Goal: Task Accomplishment & Management: Complete application form

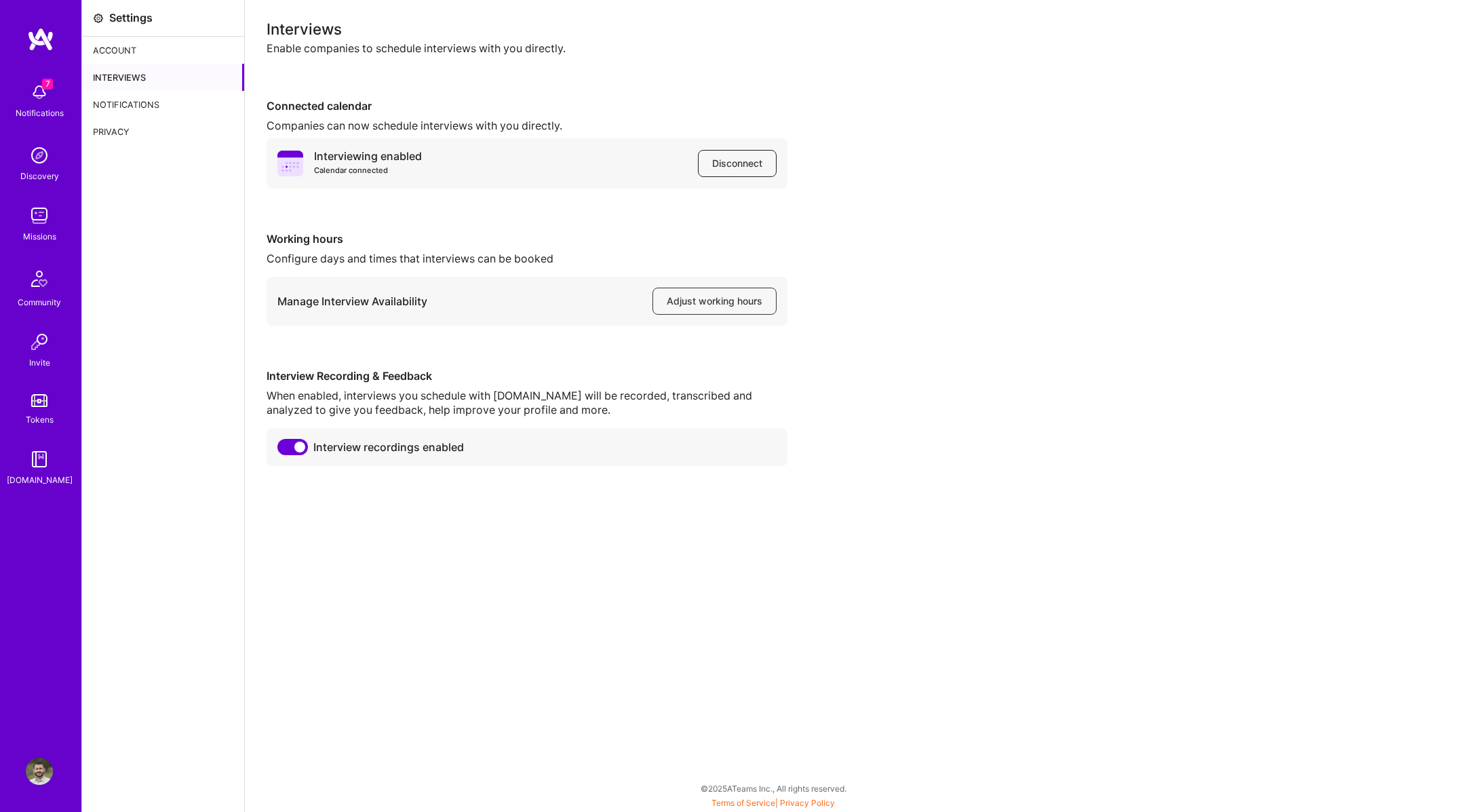
click at [754, 168] on span "Disconnect" at bounding box center [737, 164] width 50 height 14
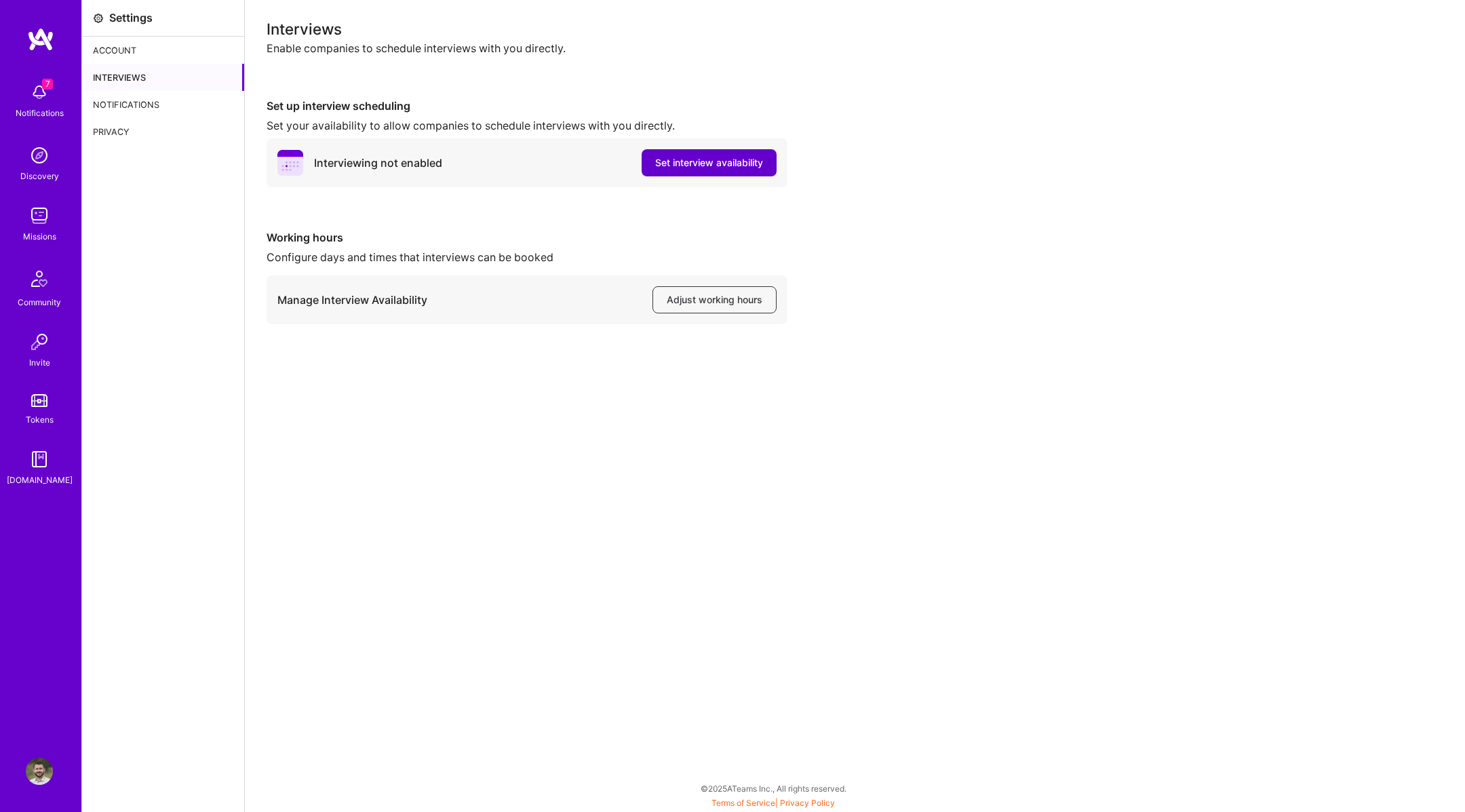
click at [709, 165] on span "Set interview availability" at bounding box center [709, 163] width 108 height 14
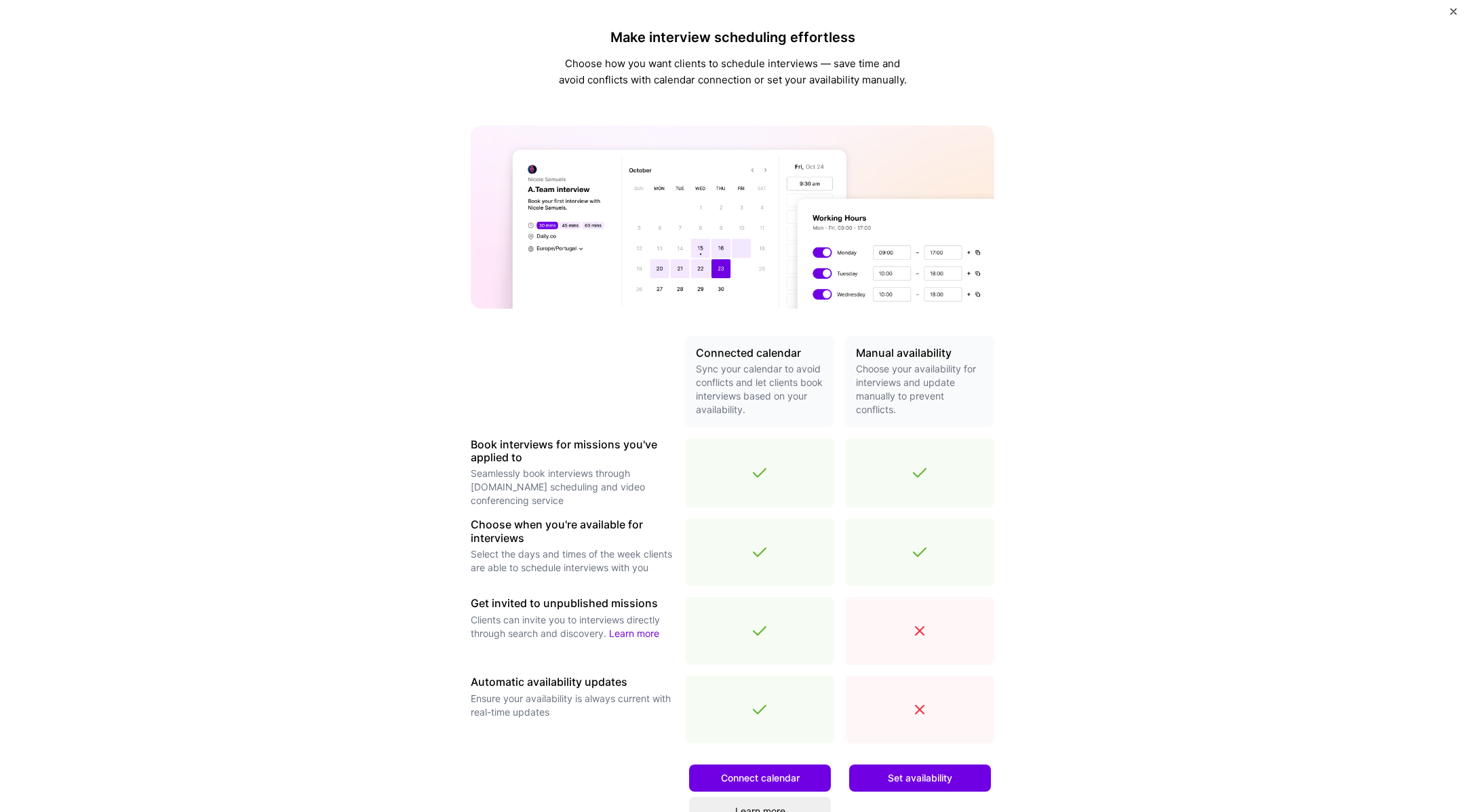
scroll to position [106, 0]
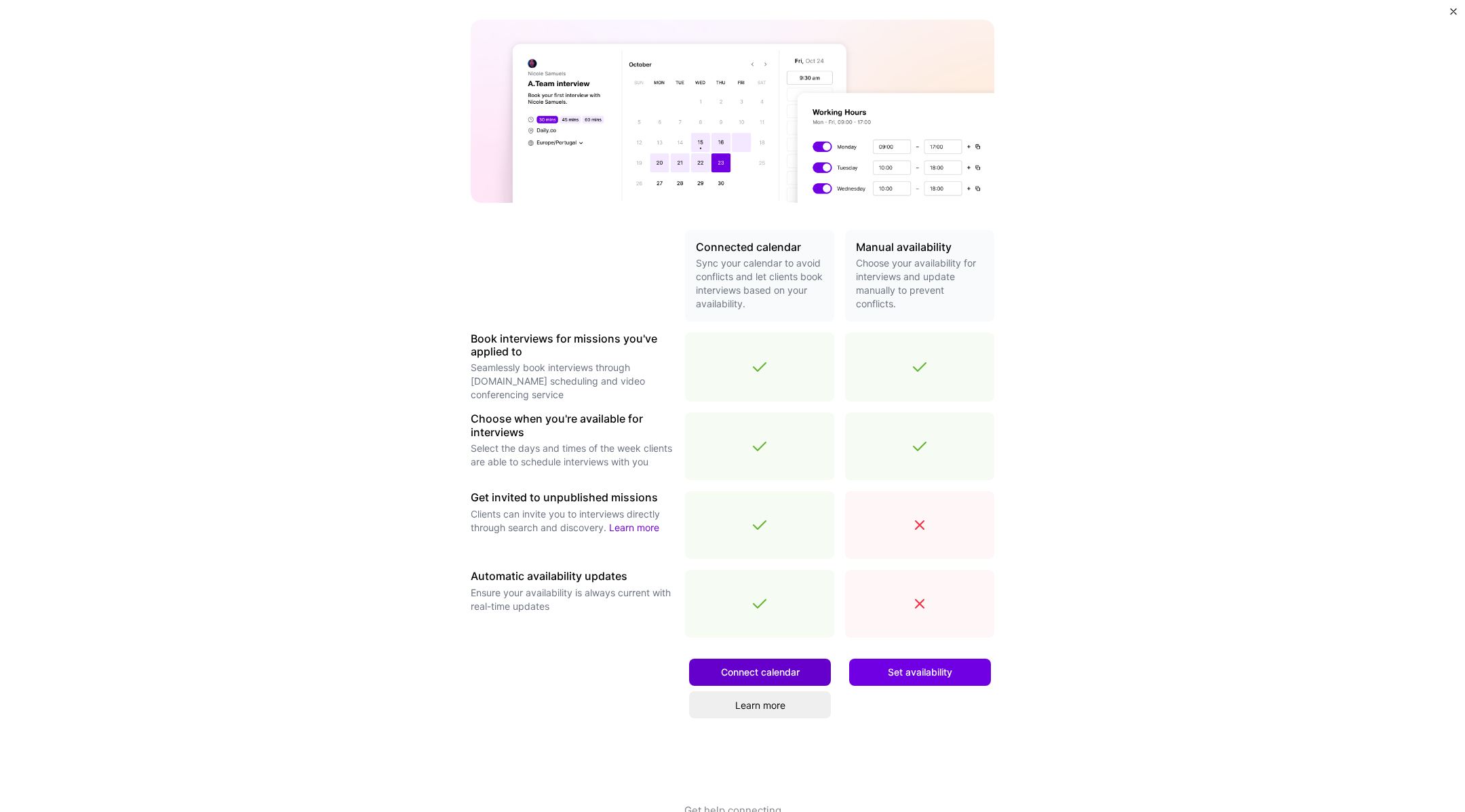
click at [783, 674] on span "Connect calendar" at bounding box center [760, 672] width 78 height 14
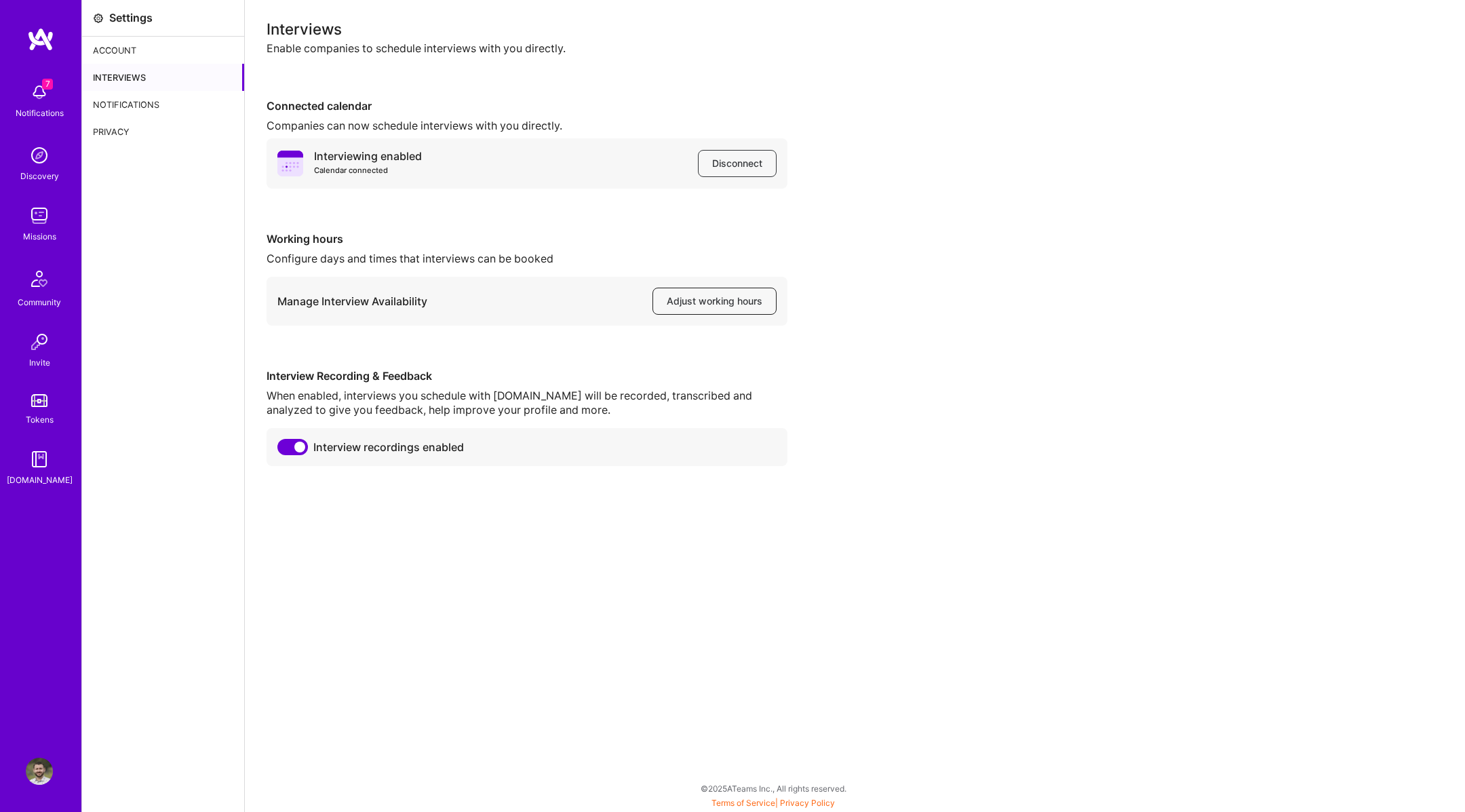
click at [724, 311] on button "Adjust working hours" at bounding box center [714, 301] width 125 height 27
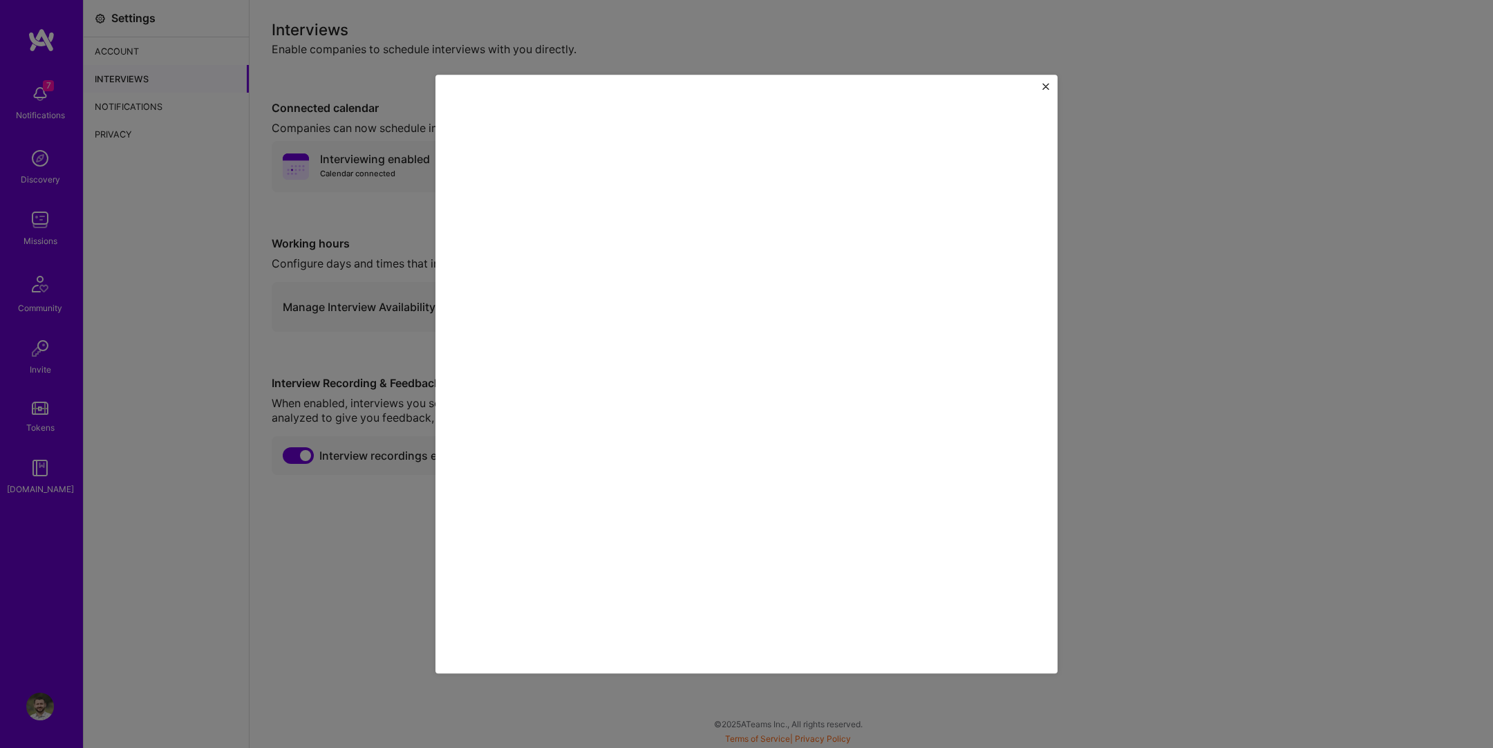
click at [338, 12] on div at bounding box center [746, 374] width 1493 height 748
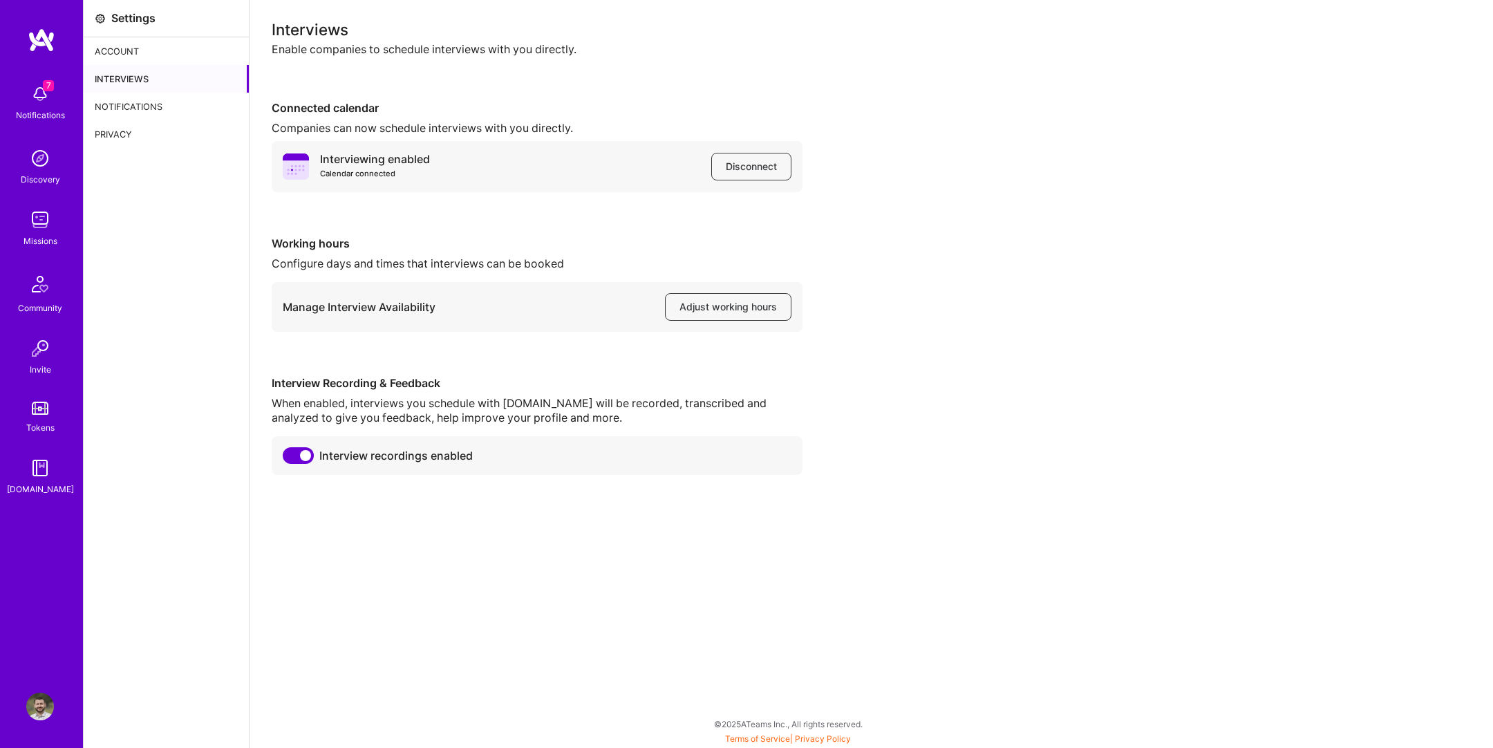
click at [52, 221] on img at bounding box center [40, 220] width 28 height 28
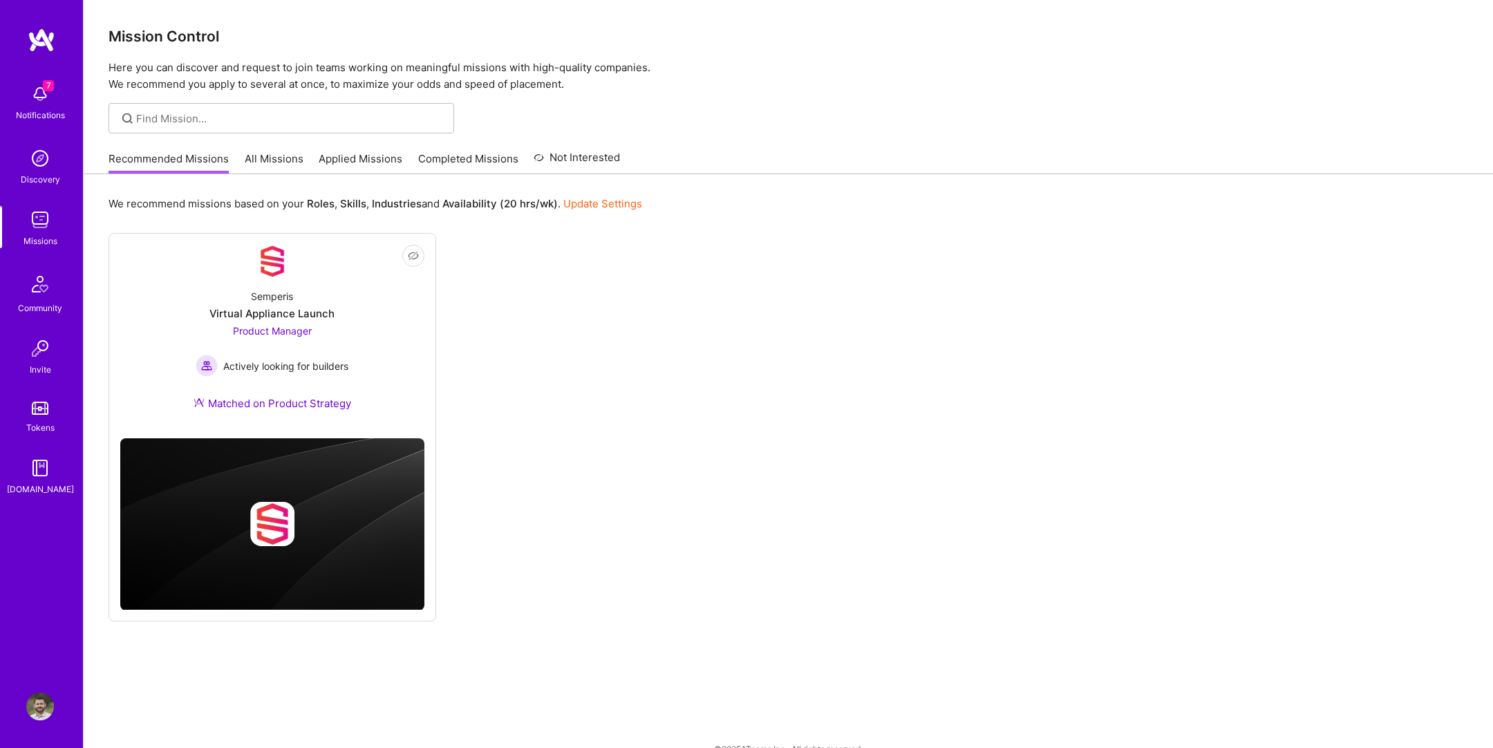
click at [289, 171] on link "All Missions" at bounding box center [274, 162] width 59 height 23
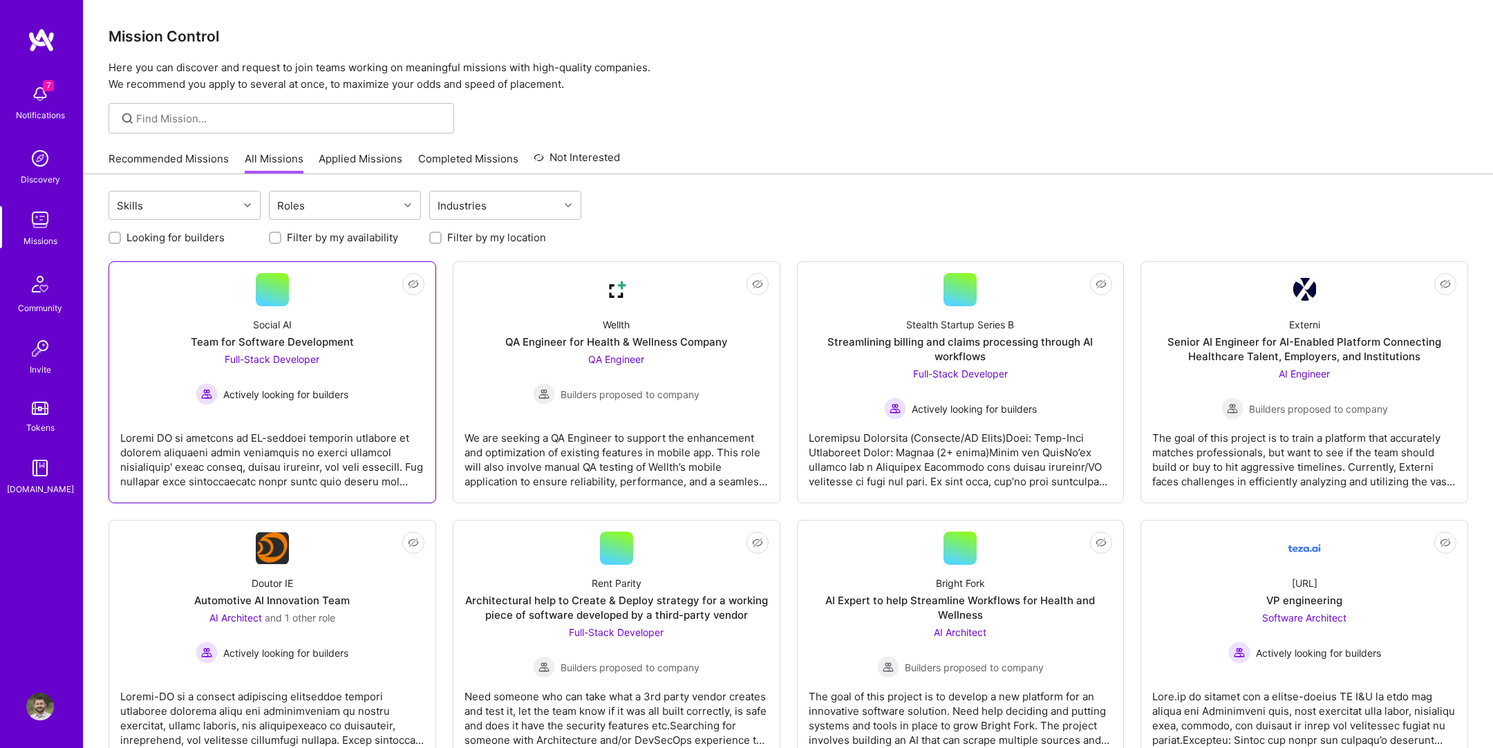
scroll to position [178, 0]
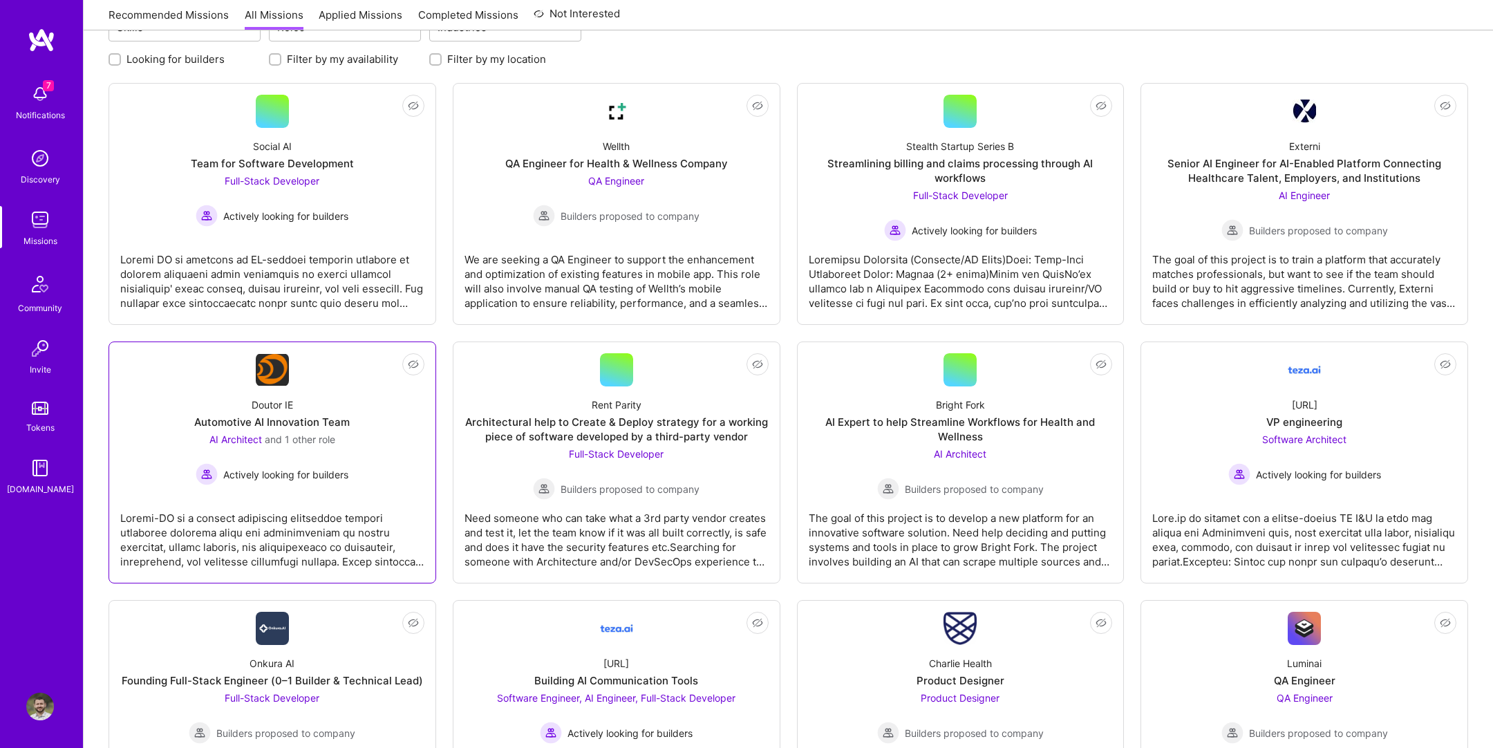
click at [371, 454] on div "Doutor IE Automotive AI Innovation Team AI Architect and 1 other role Actively …" at bounding box center [272, 436] width 304 height 99
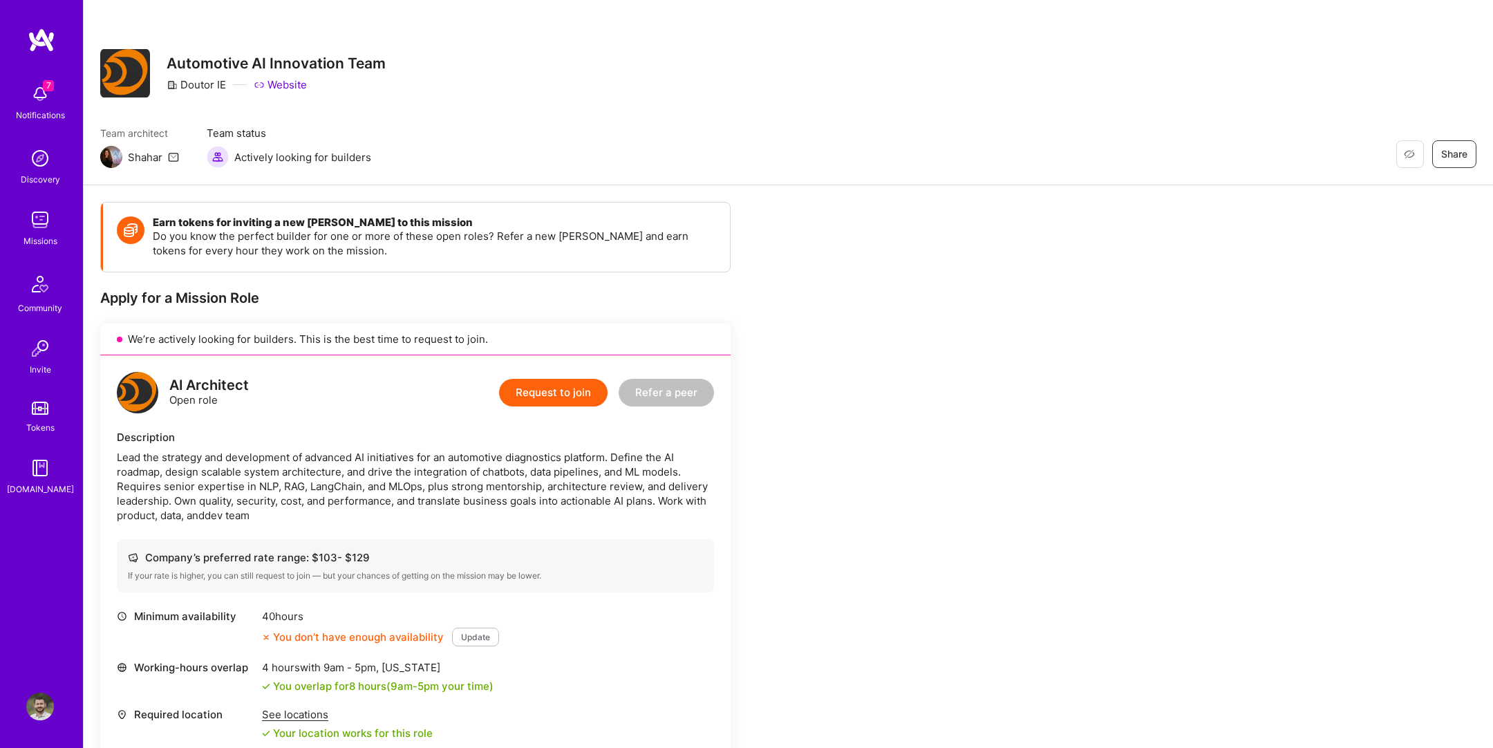
click at [554, 411] on div "Request to join Refer a peer" at bounding box center [606, 392] width 215 height 41
click at [555, 392] on button "Request to join" at bounding box center [553, 393] width 109 height 28
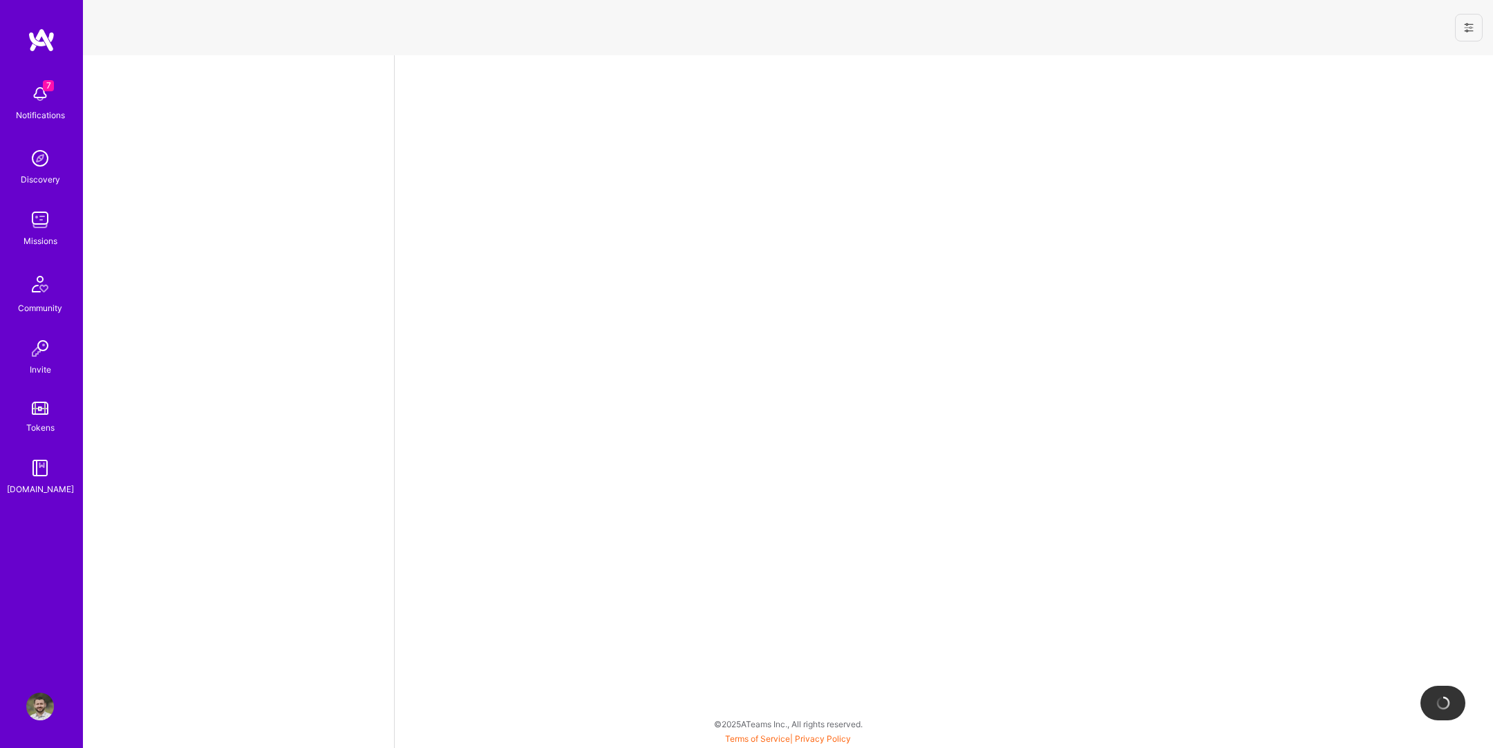
select select "US"
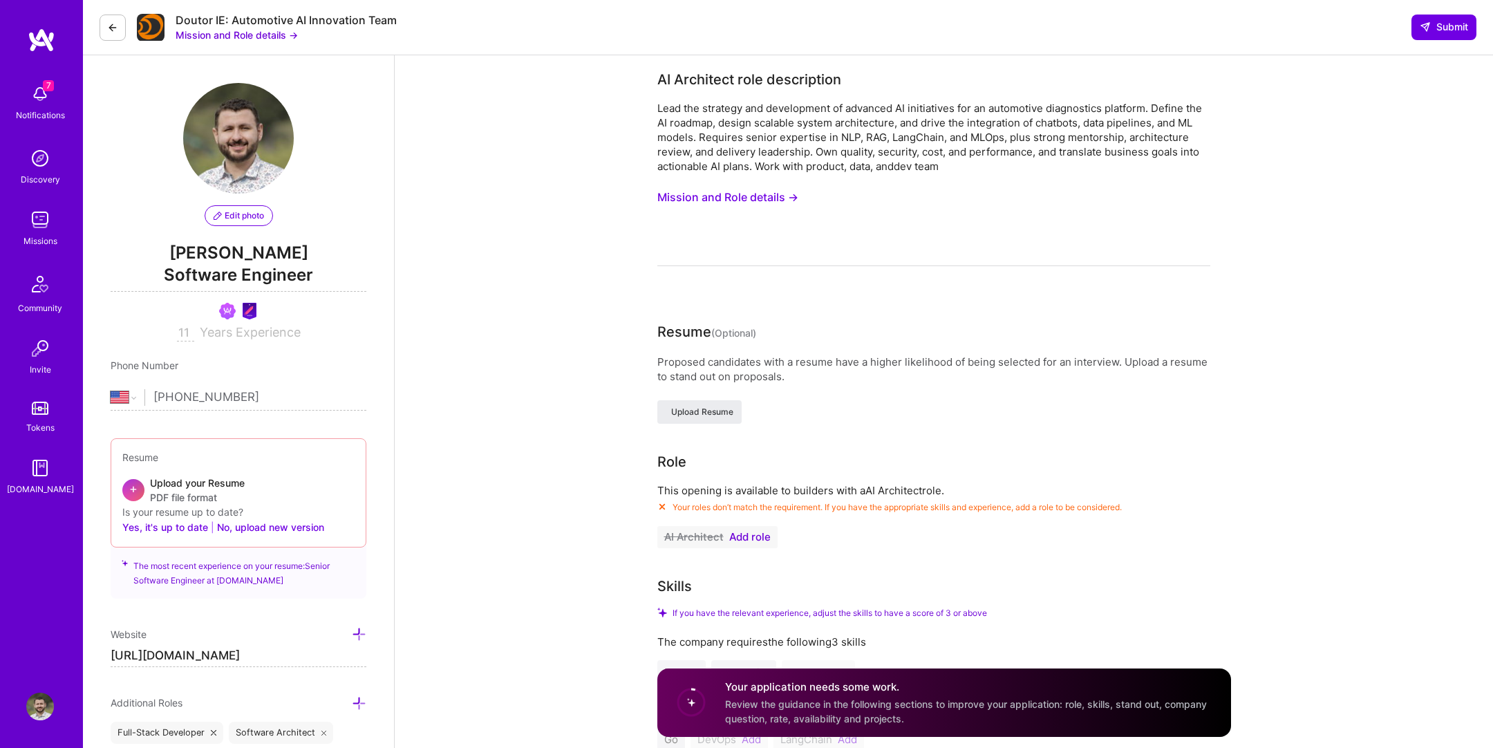
click at [275, 38] on button "Mission and Role details →" at bounding box center [237, 35] width 122 height 15
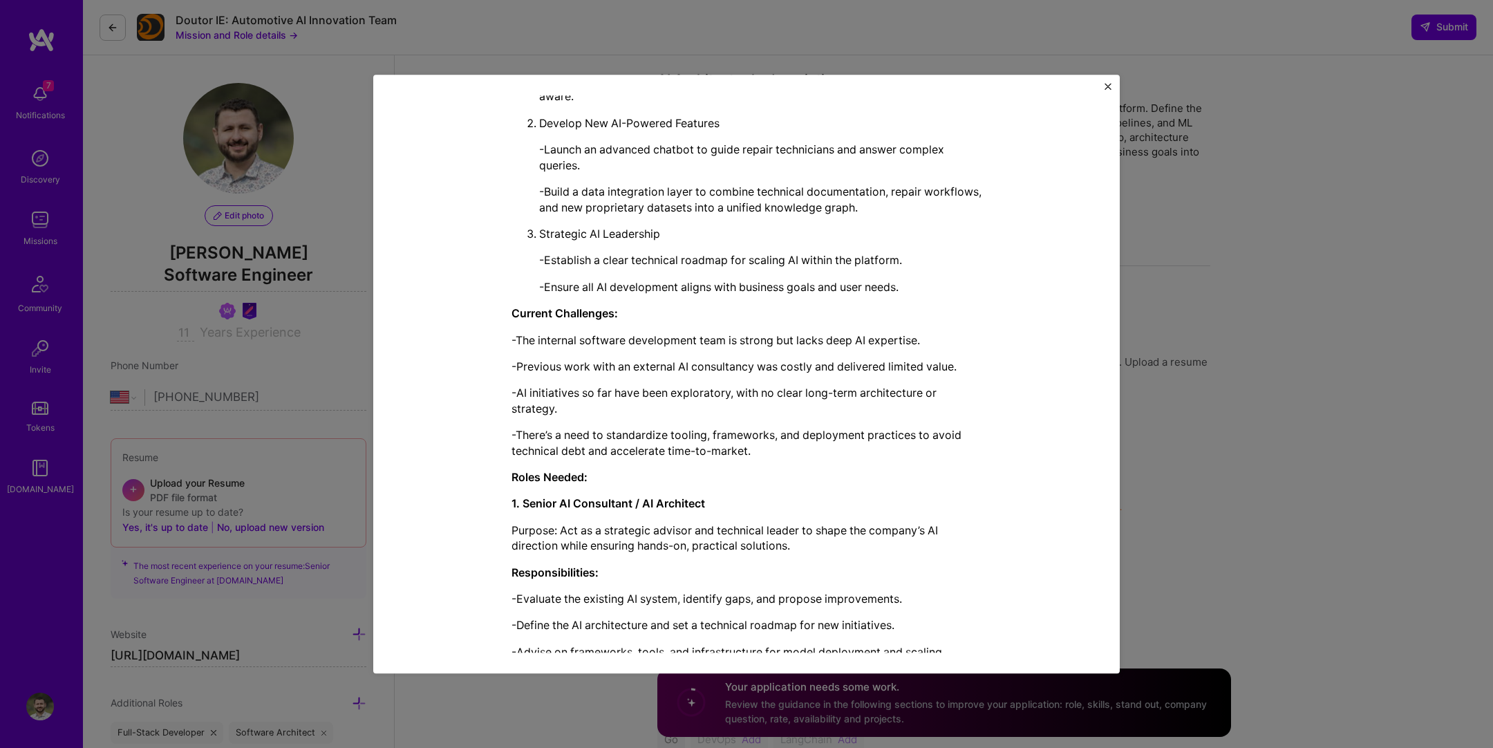
scroll to position [650, 0]
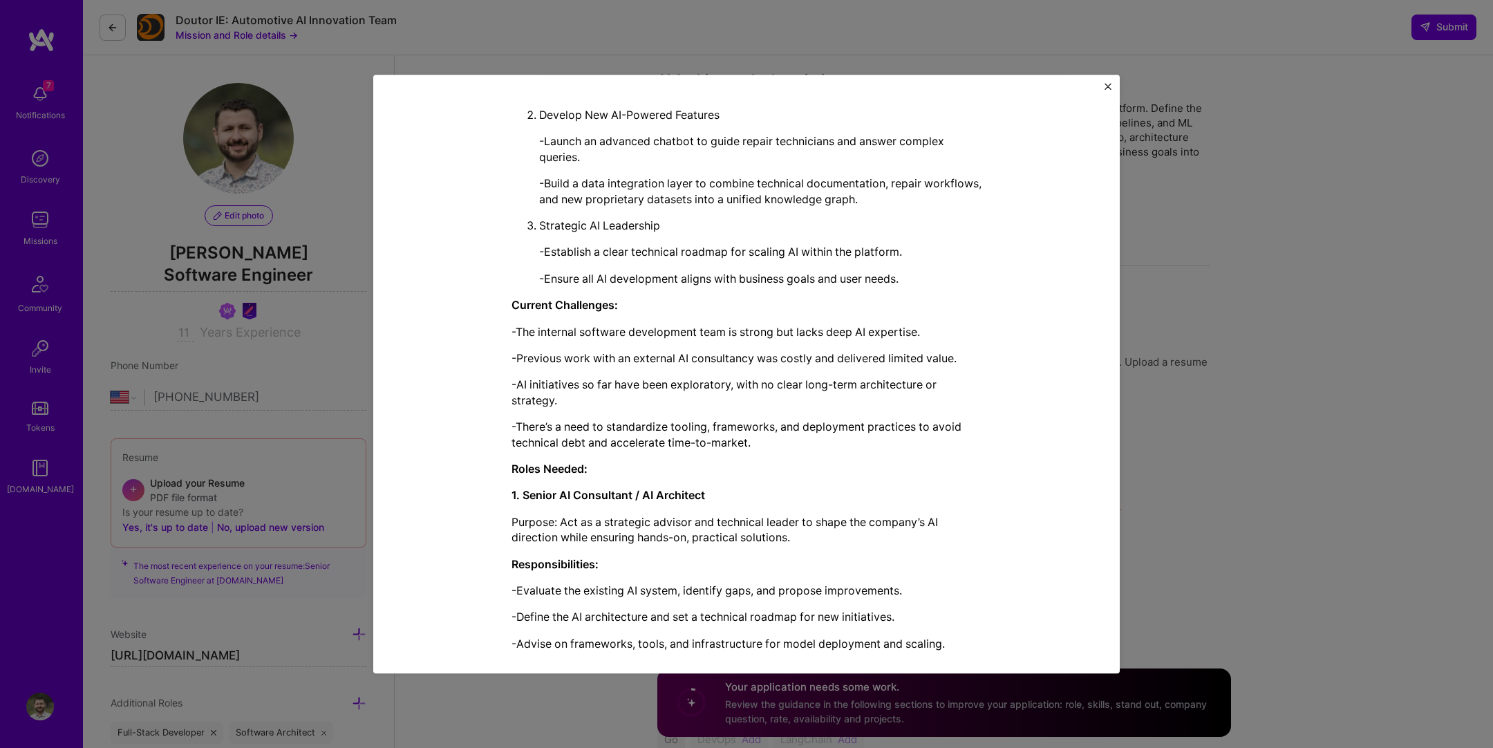
click at [344, 276] on div "Mission Description and Role Details AI Architect role description Lead the str…" at bounding box center [746, 374] width 1493 height 748
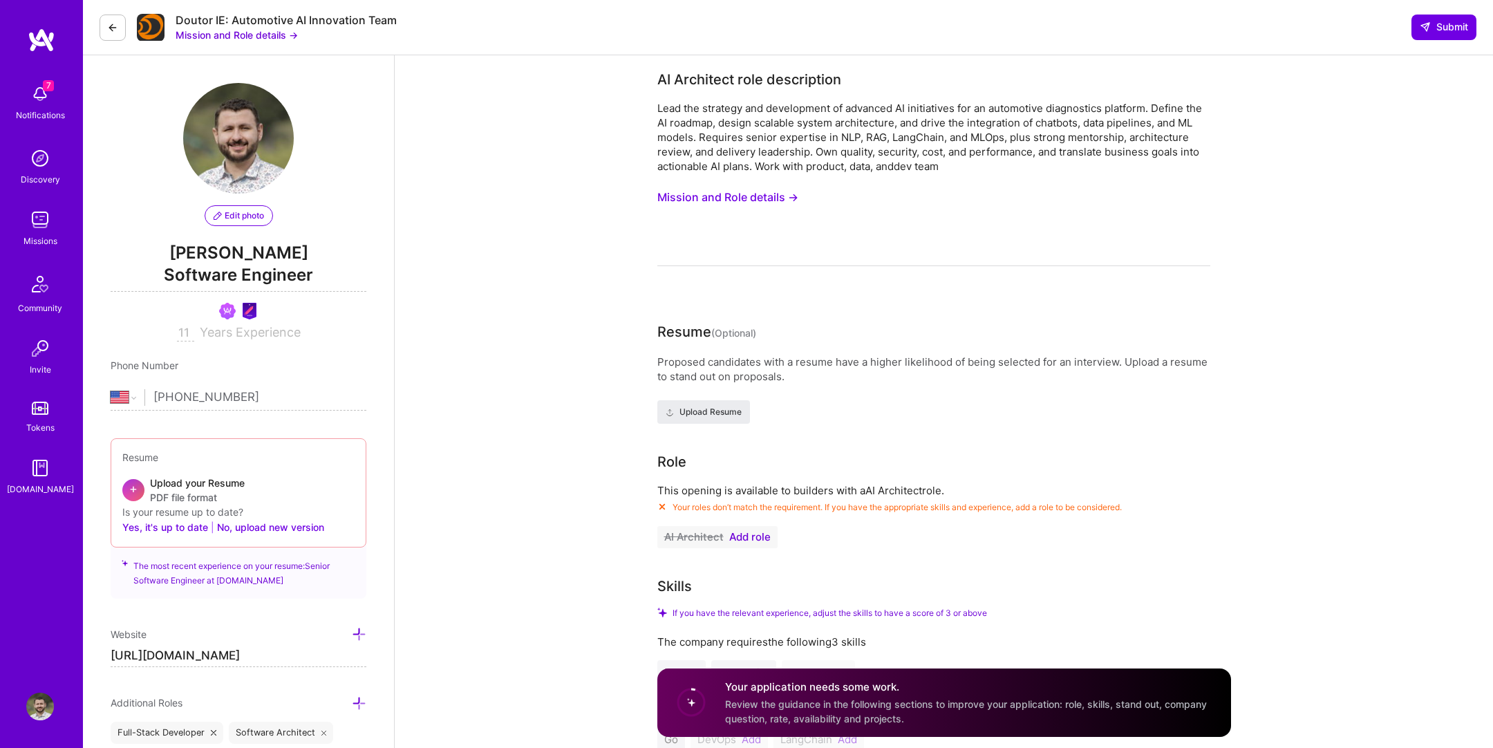
click at [106, 23] on button at bounding box center [113, 28] width 26 height 26
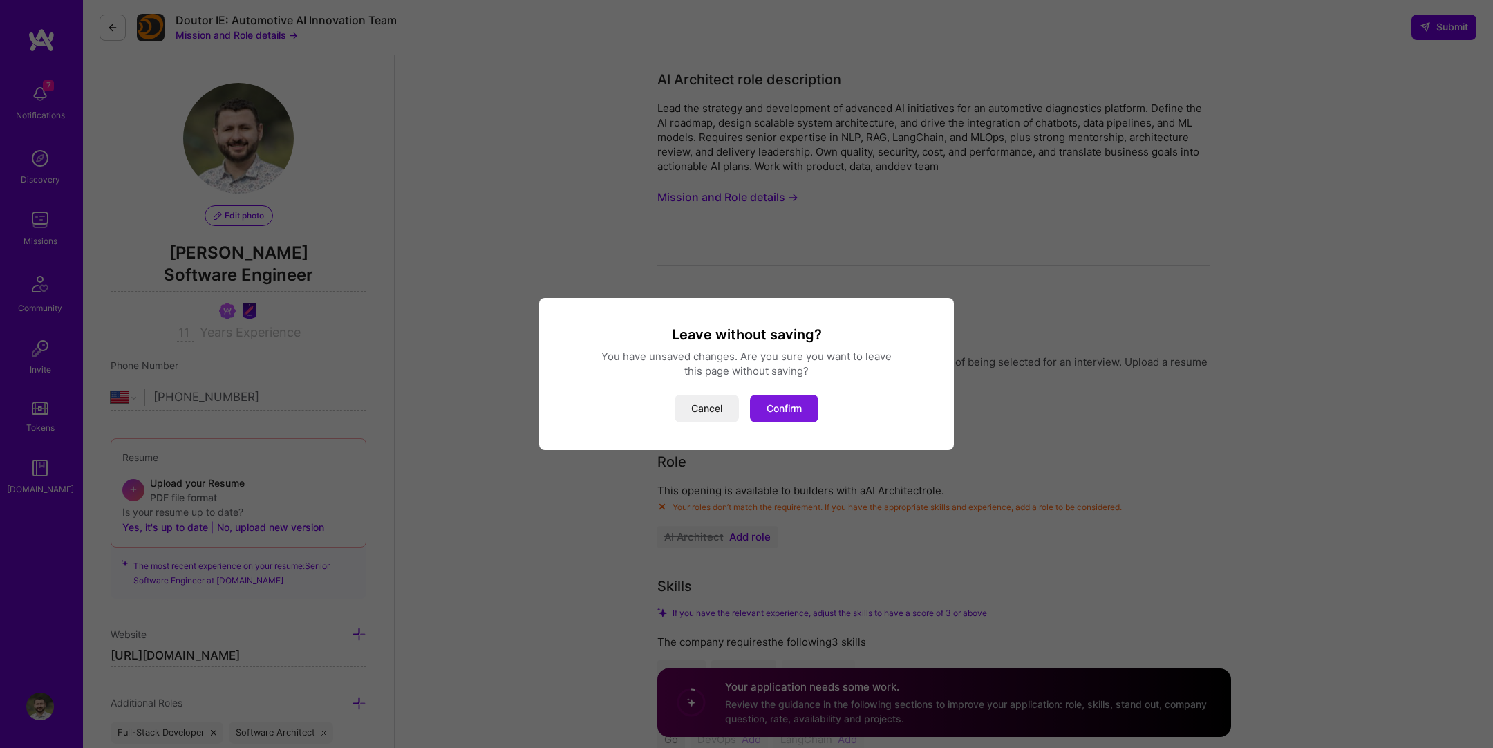
click at [808, 414] on button "Confirm" at bounding box center [784, 409] width 68 height 28
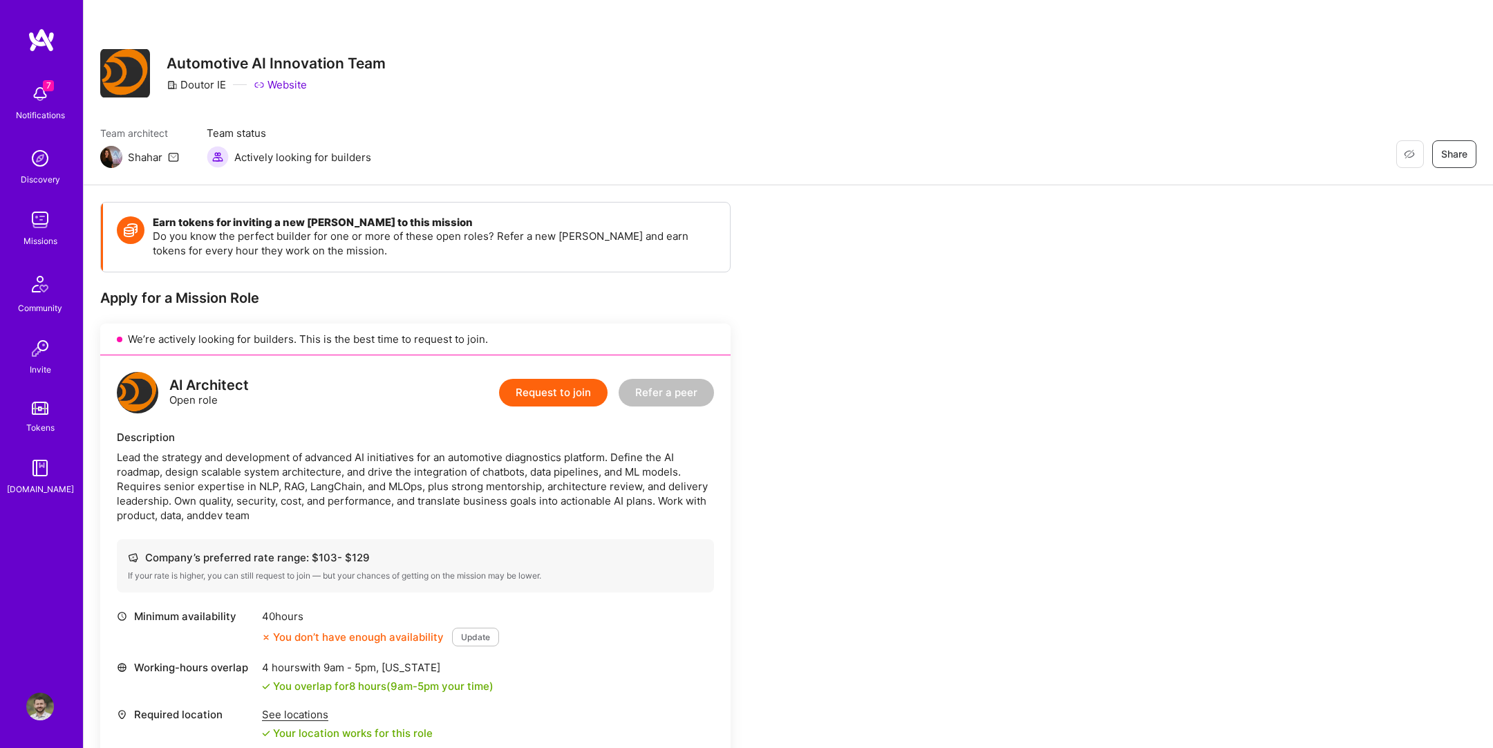
click at [329, 160] on span "Actively looking for builders" at bounding box center [302, 157] width 137 height 15
click at [387, 160] on div "Team architect Shahar Team status Actively looking for builders Restore Not Int…" at bounding box center [788, 147] width 1377 height 42
click at [15, 242] on link "Missions" at bounding box center [40, 227] width 86 height 42
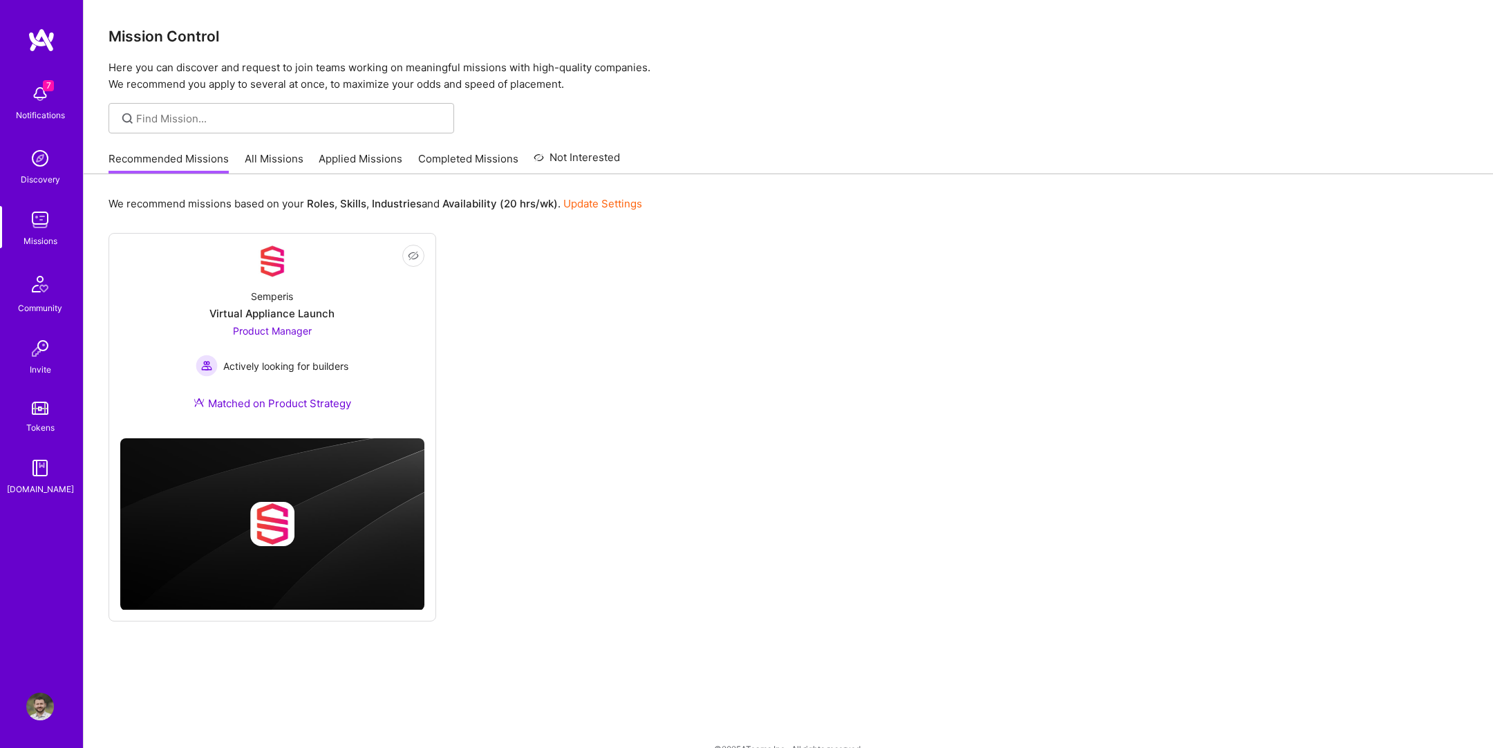
click at [266, 153] on link "All Missions" at bounding box center [274, 162] width 59 height 23
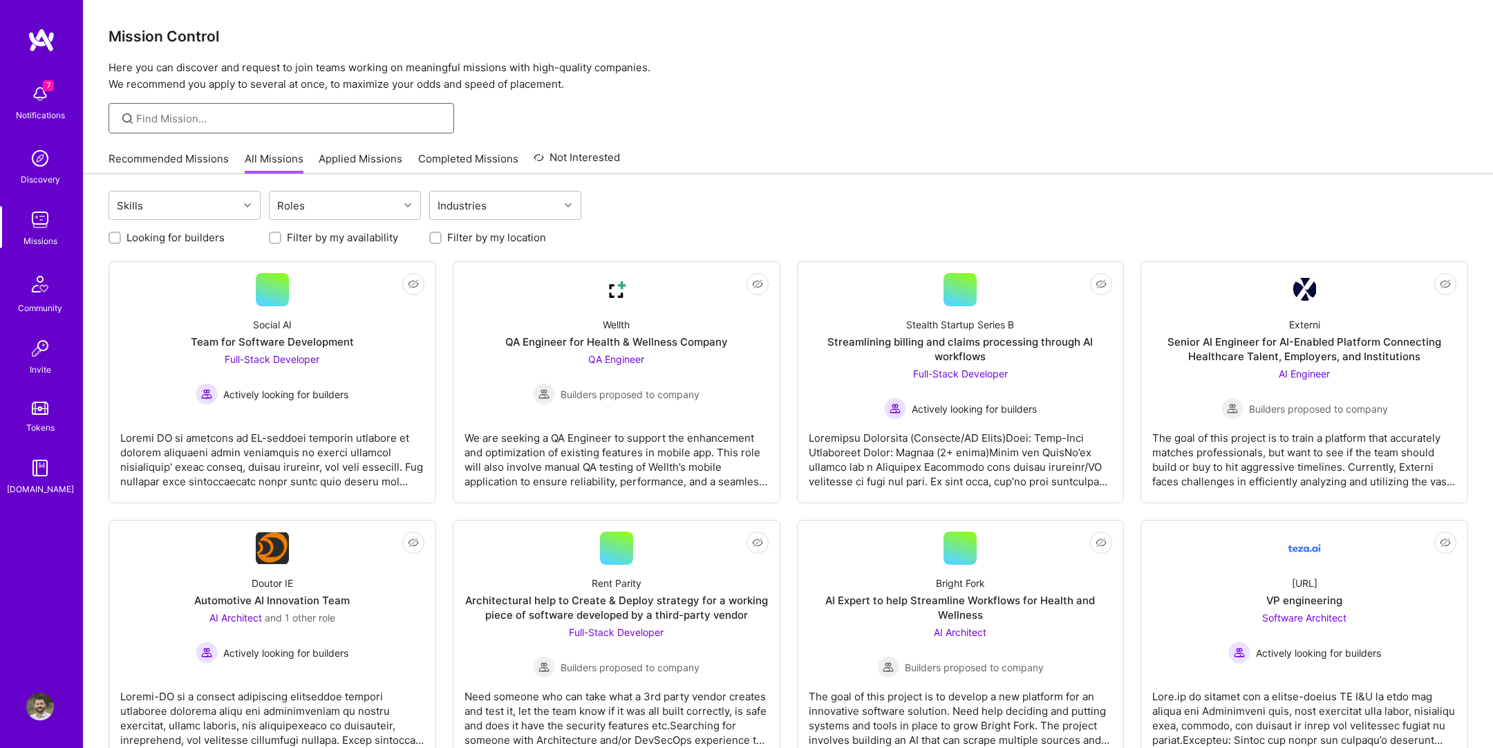
click at [322, 119] on input at bounding box center [290, 118] width 308 height 15
click at [291, 118] on input "grind" at bounding box center [290, 118] width 308 height 15
type input "grindr"
click at [365, 113] on input "grindr" at bounding box center [290, 118] width 308 height 15
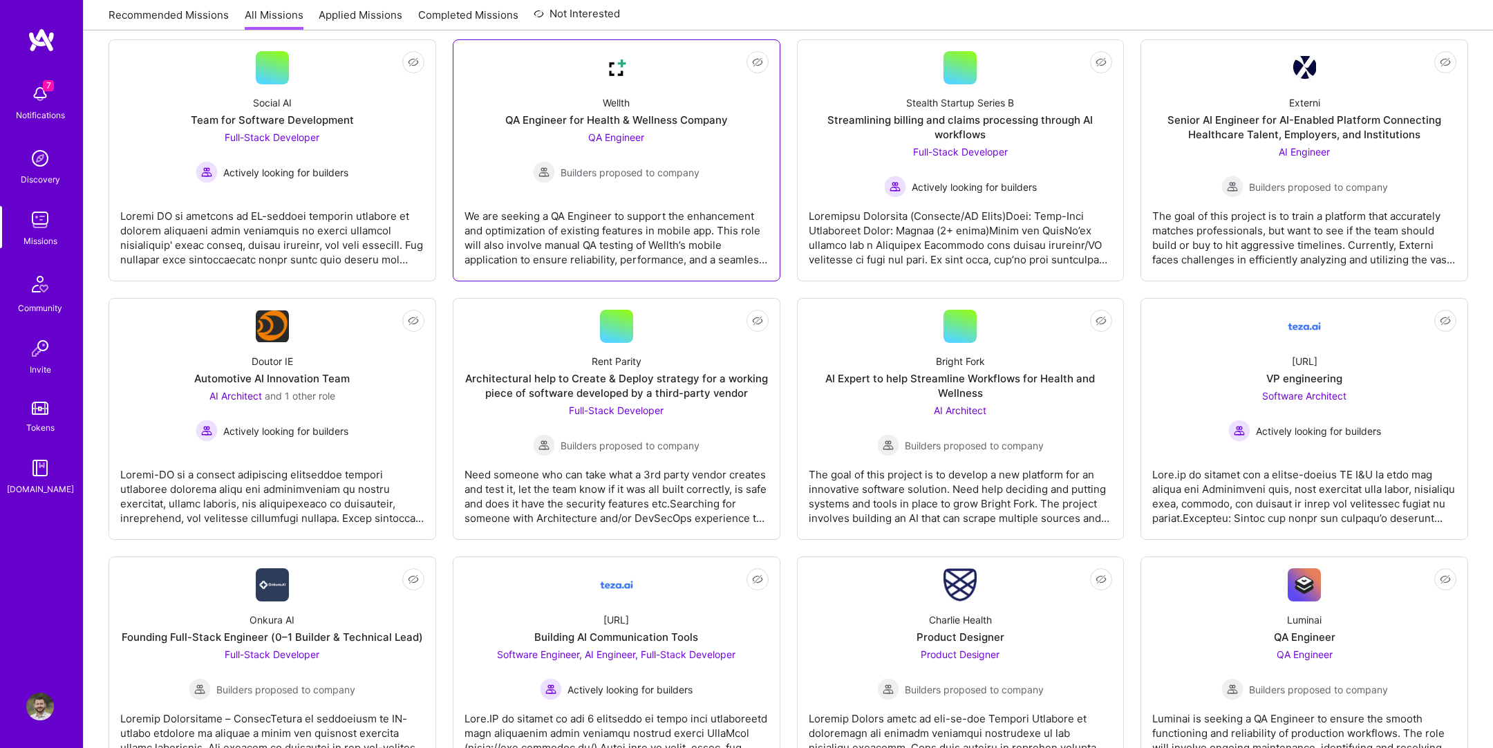
scroll to position [2958, 0]
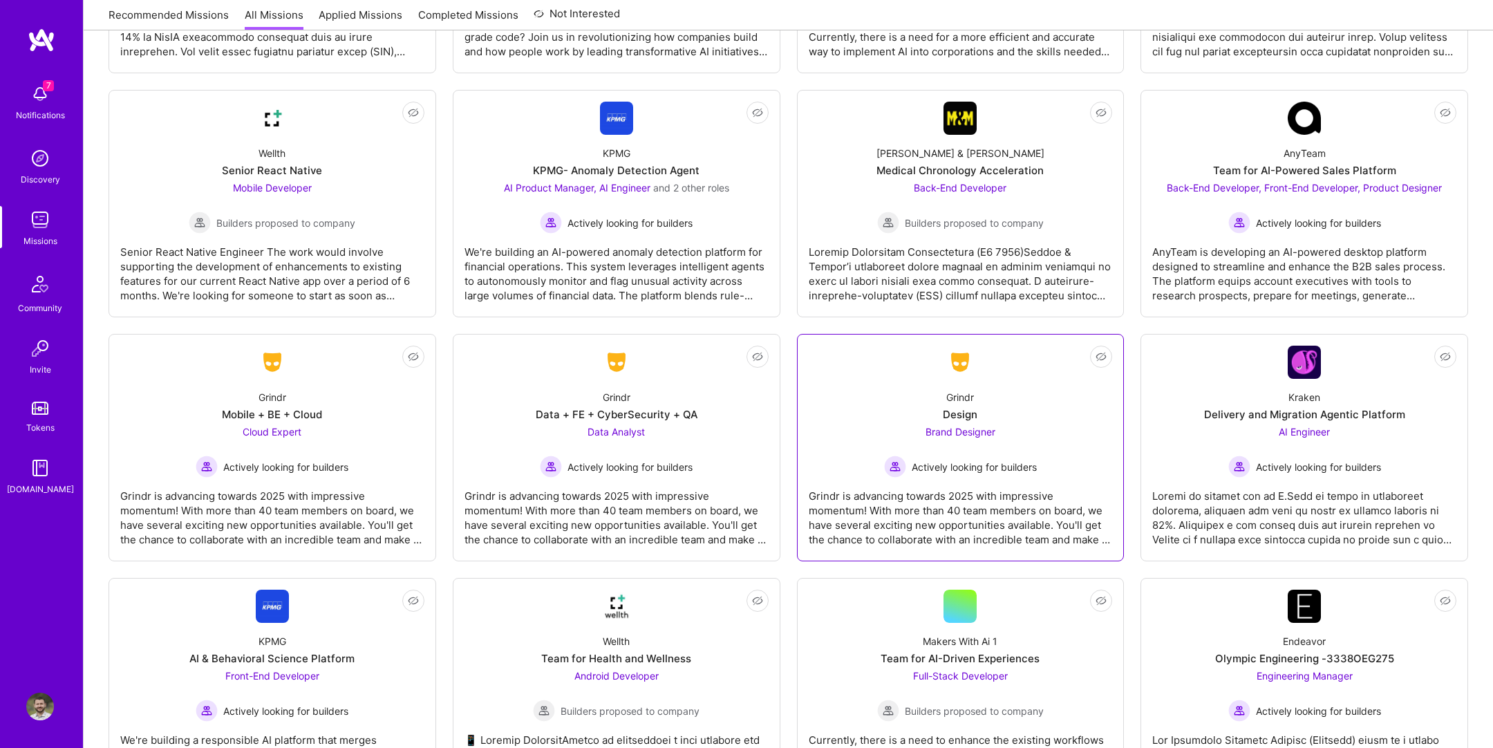
click at [951, 390] on div "Grindr" at bounding box center [961, 397] width 28 height 15
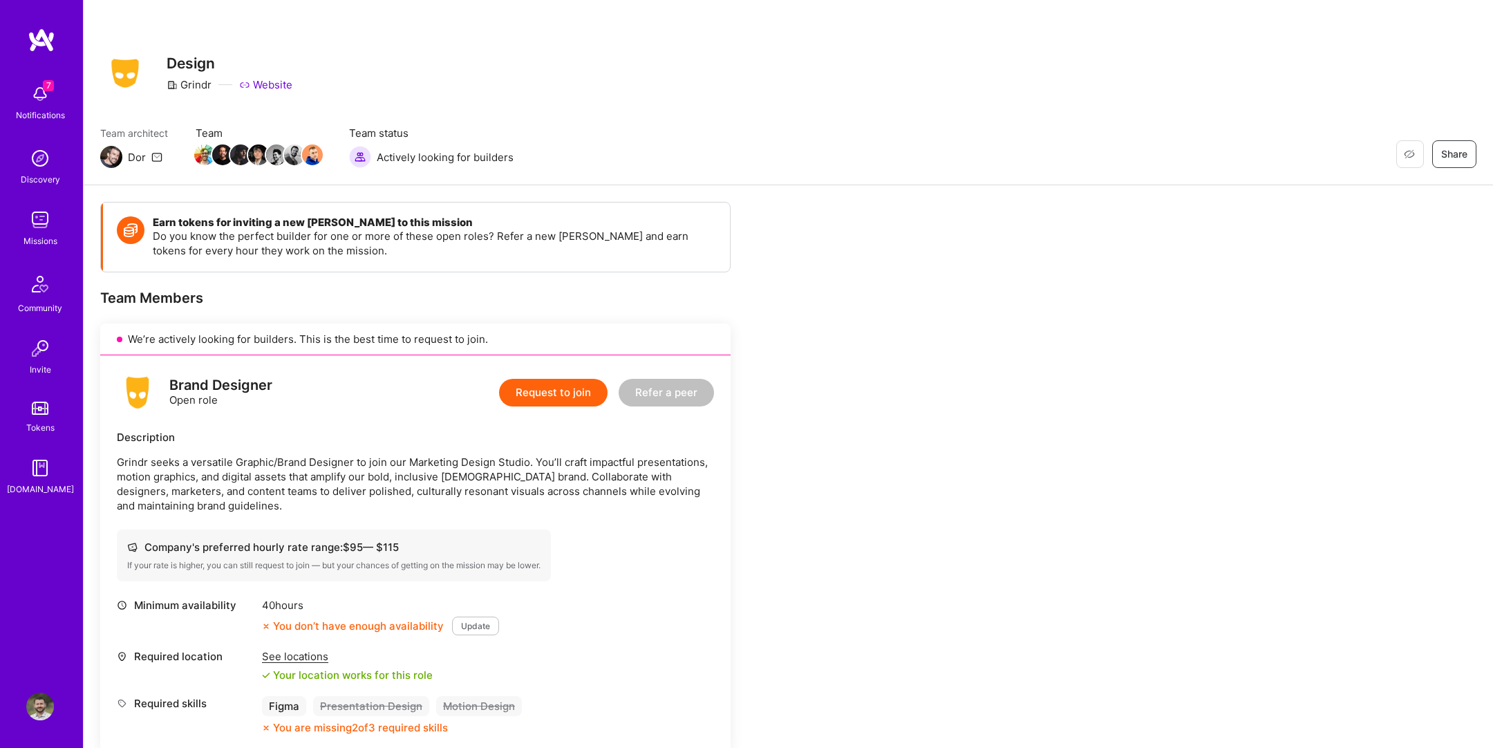
click at [156, 156] on icon at bounding box center [156, 156] width 11 height 11
click at [157, 156] on icon at bounding box center [156, 156] width 11 height 11
